Goal: Check status: Check status

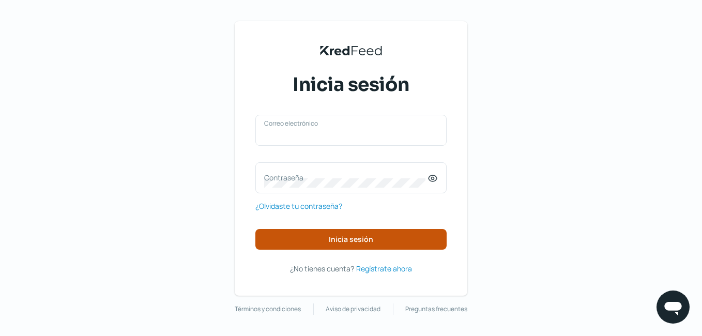
type input "[EMAIL_ADDRESS][DOMAIN_NAME]"
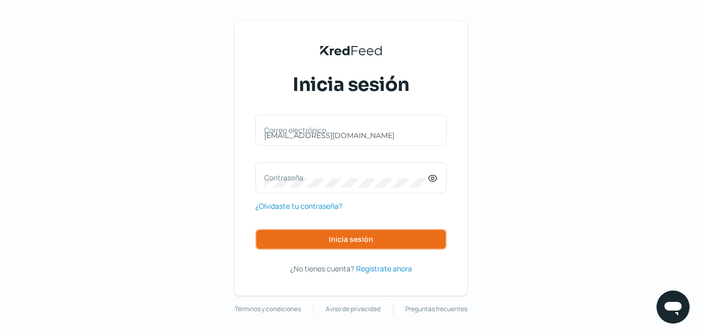
click at [338, 245] on button "Inicia sesión" at bounding box center [350, 239] width 191 height 21
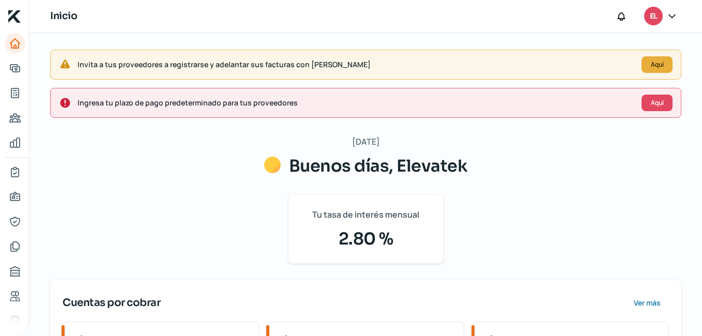
click at [669, 22] on div at bounding box center [672, 17] width 19 height 20
click at [673, 16] on icon at bounding box center [672, 15] width 6 height 3
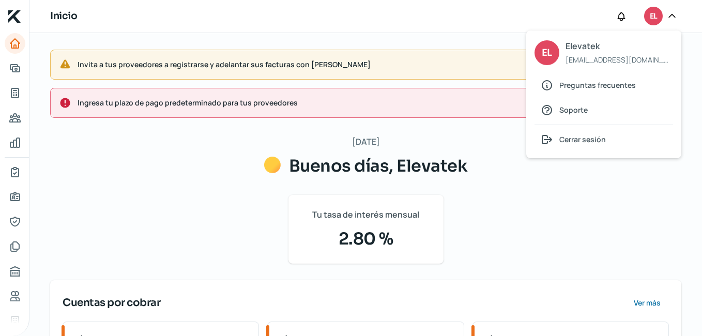
click at [119, 212] on div "[DATE] Buenos días, Elevatek Tu tasa de interés mensual 2.80 % Cuentas por cobr…" at bounding box center [365, 330] width 631 height 393
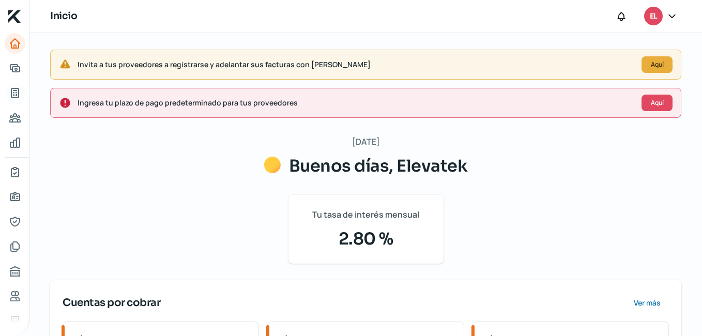
click at [17, 95] on icon "Tus créditos" at bounding box center [14, 92] width 7 height 9
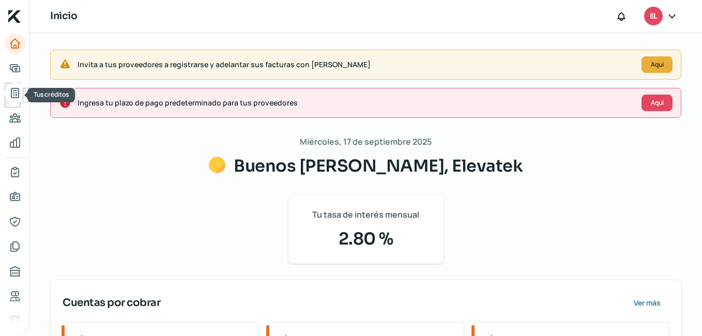
click at [12, 89] on icon "Tus créditos" at bounding box center [14, 92] width 7 height 9
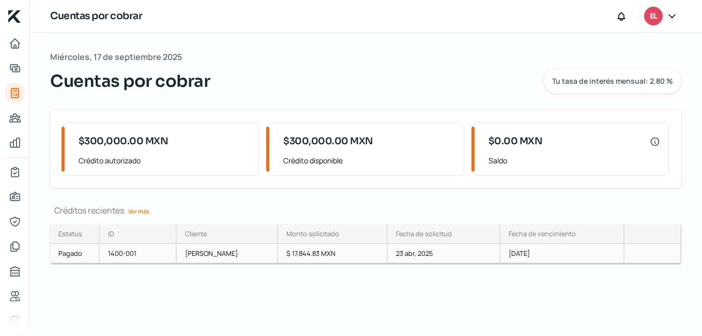
drag, startPoint x: 139, startPoint y: 254, endPoint x: 109, endPoint y: 257, distance: 30.2
click at [109, 257] on div "1400-001" at bounding box center [138, 254] width 77 height 20
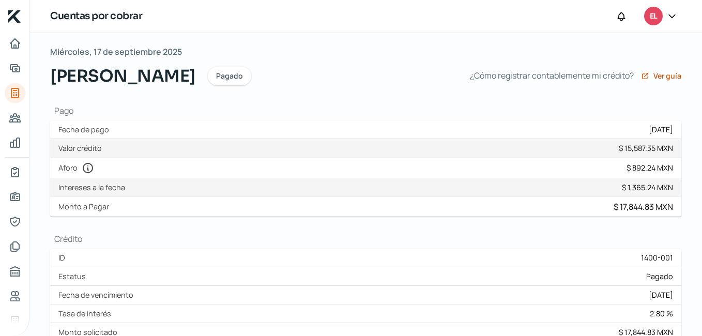
scroll to position [52, 0]
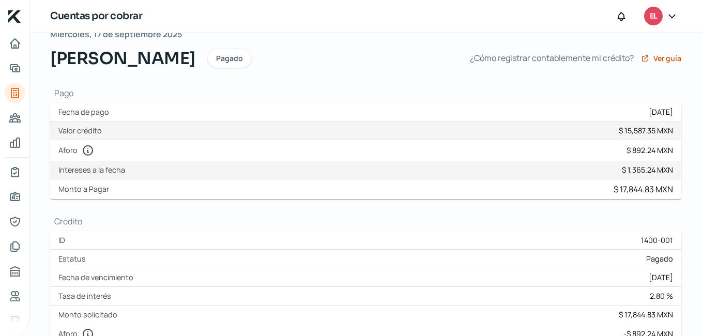
drag, startPoint x: 669, startPoint y: 242, endPoint x: 631, endPoint y: 237, distance: 38.5
click at [631, 237] on div "ID 1400-001" at bounding box center [365, 240] width 631 height 19
click at [641, 239] on div "1400-001" at bounding box center [657, 240] width 32 height 10
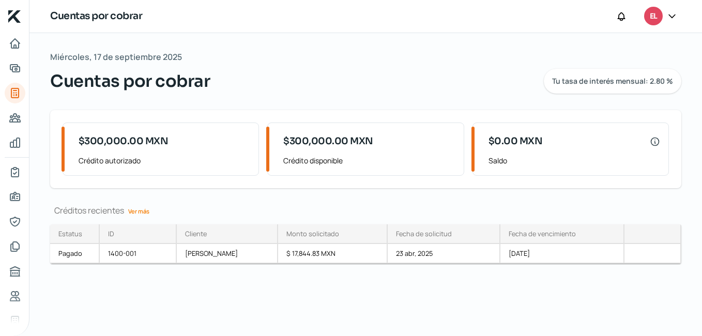
click at [331, 298] on div "Miércoles, 17 de septiembre 2025 Cuentas por cobrar Tu tasa de interés mensual:…" at bounding box center [365, 184] width 672 height 303
click at [232, 251] on div "[PERSON_NAME]" at bounding box center [227, 254] width 101 height 20
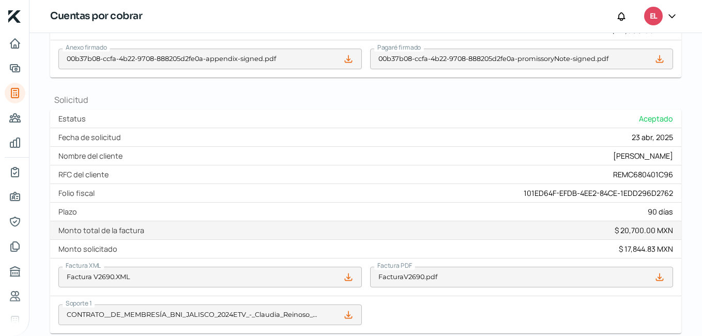
scroll to position [414, 0]
click at [676, 17] on icon at bounding box center [672, 16] width 10 height 10
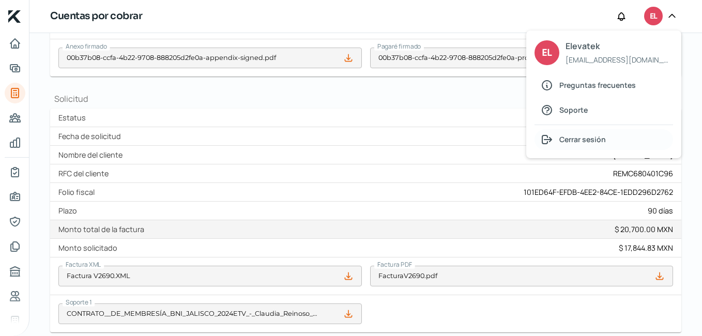
click at [603, 141] on span "Cerrar sesión" at bounding box center [582, 139] width 47 height 13
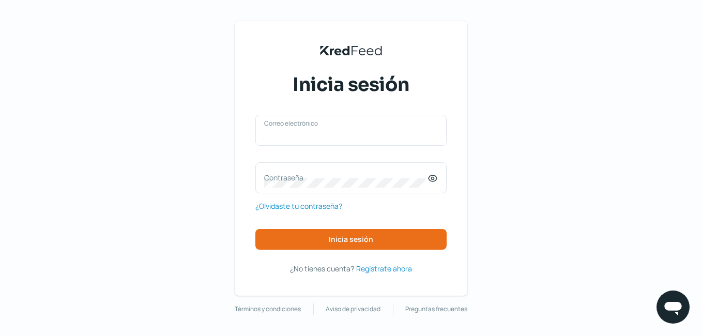
type input "[EMAIL_ADDRESS][DOMAIN_NAME]"
